Goal: Task Accomplishment & Management: Manage account settings

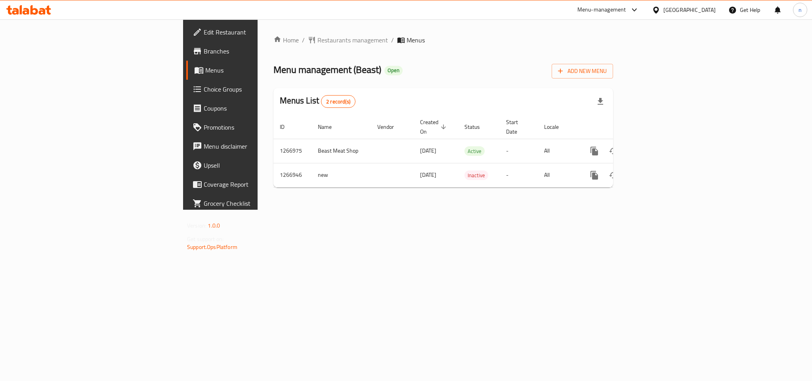
click at [317, 40] on span "Restaurants management" at bounding box center [352, 40] width 71 height 10
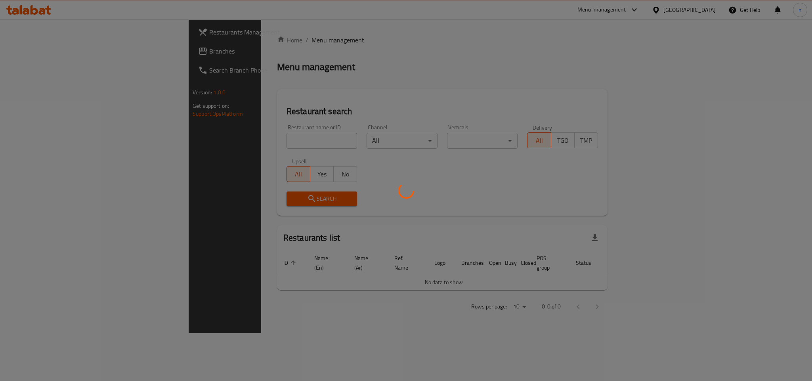
click at [229, 140] on div at bounding box center [406, 190] width 812 height 381
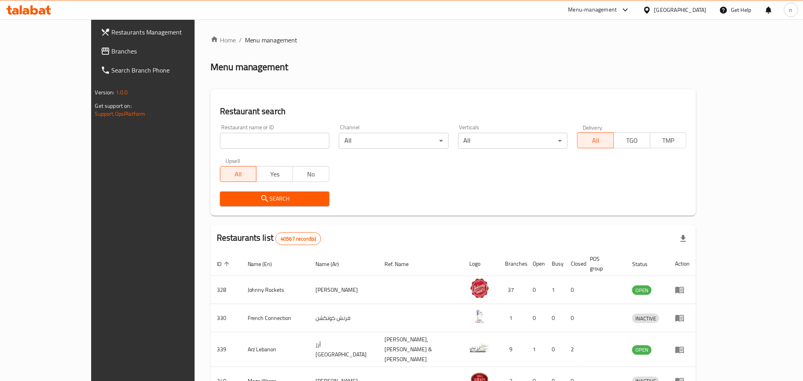
click at [226, 137] on input "search" at bounding box center [274, 141] width 109 height 16
paste input "687527"
type input "687527"
click button "Search" at bounding box center [274, 198] width 109 height 15
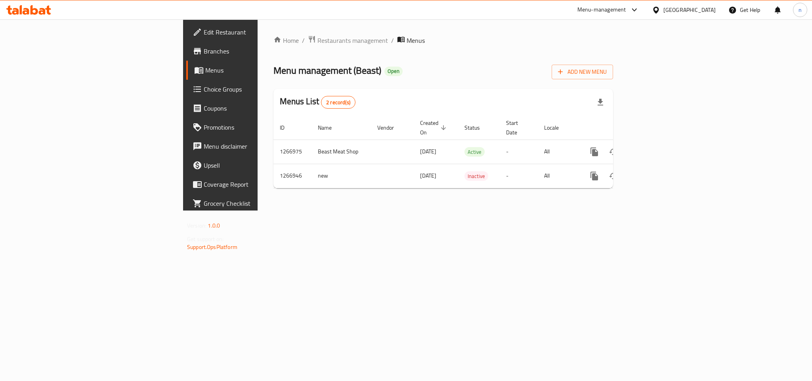
click at [204, 88] on span "Choice Groups" at bounding box center [258, 89] width 109 height 10
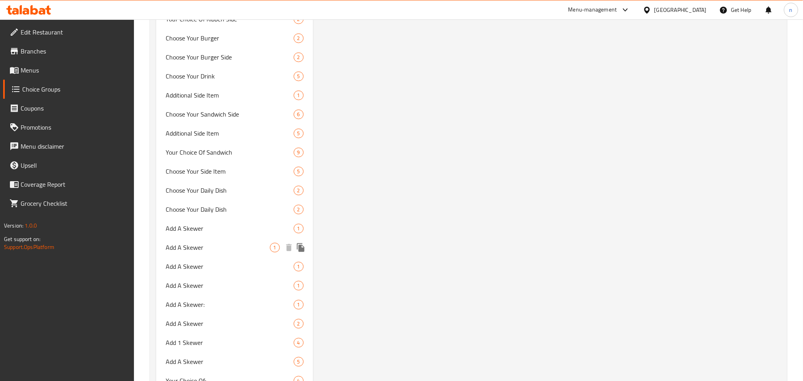
scroll to position [892, 0]
click at [219, 320] on span "Add 1 Skewer" at bounding box center [218, 322] width 104 height 10
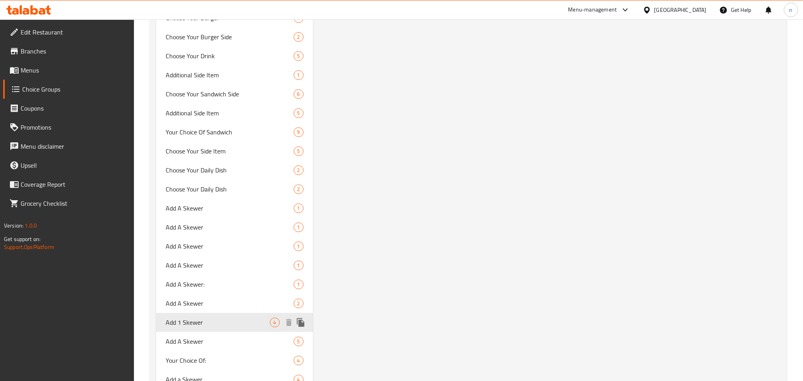
type input "Add 1 Skewer"
type input "أضف سيخًا 1"
type input "0"
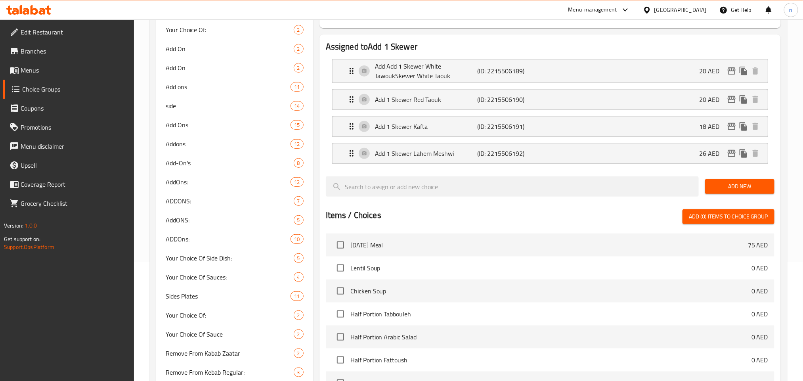
scroll to position [0, 0]
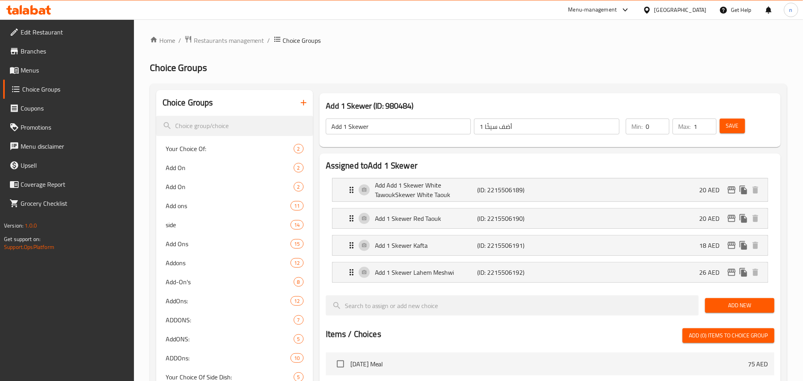
click at [681, 12] on div "[GEOGRAPHIC_DATA]" at bounding box center [680, 10] width 52 height 9
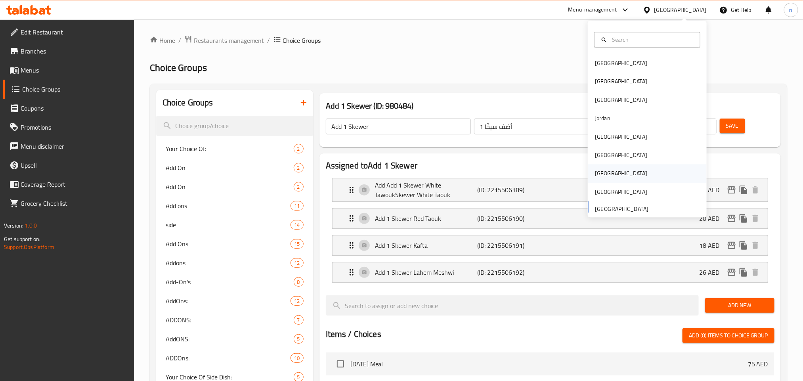
click at [613, 170] on div "[GEOGRAPHIC_DATA]" at bounding box center [647, 173] width 119 height 18
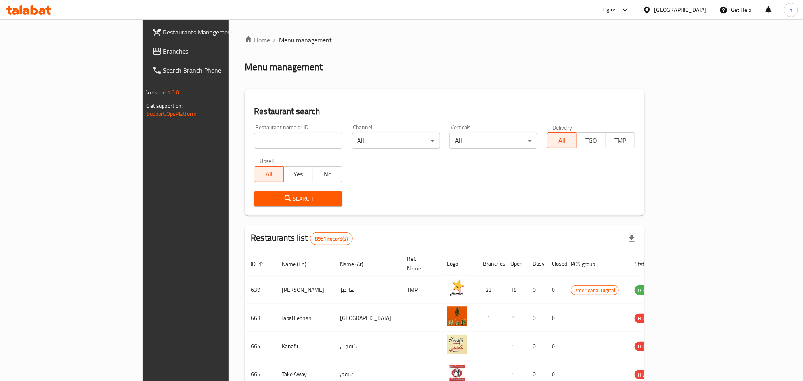
click at [163, 55] on span "Branches" at bounding box center [216, 51] width 107 height 10
